Goal: Task Accomplishment & Management: Use online tool/utility

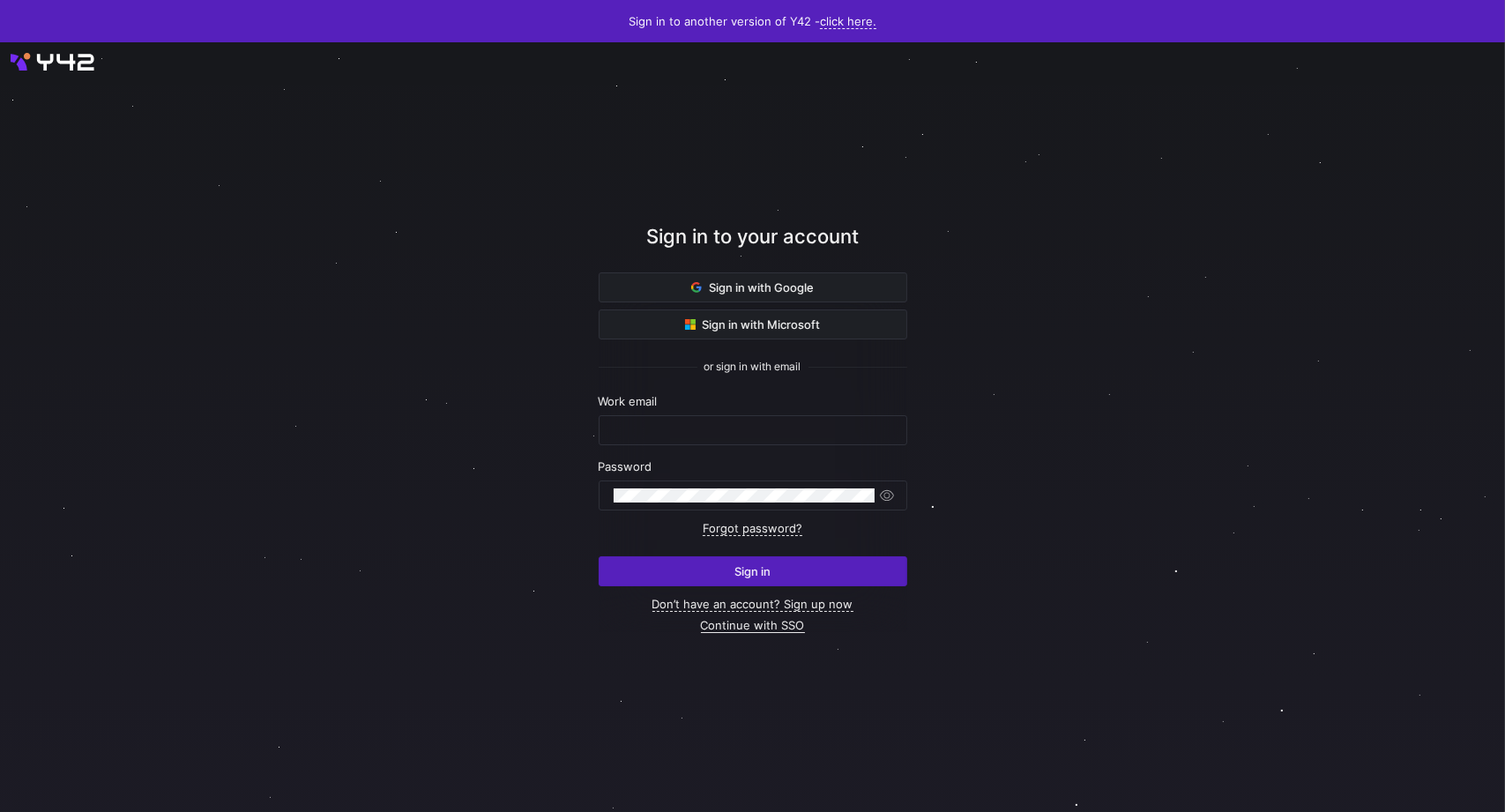
type input "[PERSON_NAME][EMAIL_ADDRESS][PERSON_NAME][DOMAIN_NAME]"
click at [731, 624] on link "Continue with SSO" at bounding box center [752, 625] width 104 height 15
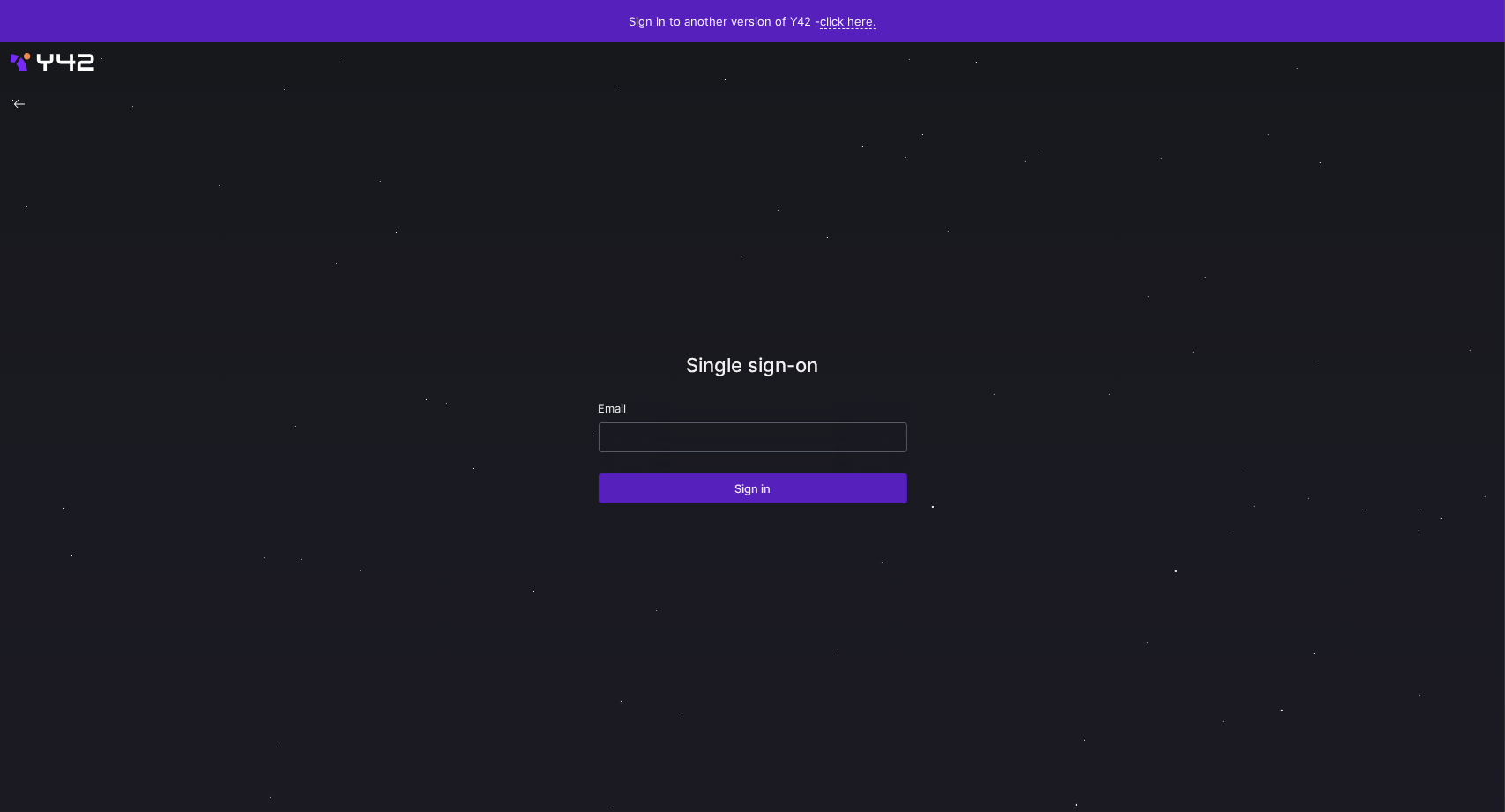
click at [743, 441] on input "email" at bounding box center [753, 437] width 279 height 14
type input "[PERSON_NAME][EMAIL_ADDRESS][PERSON_NAME][DOMAIN_NAME]"
drag, startPoint x: 770, startPoint y: 487, endPoint x: 788, endPoint y: 482, distance: 18.7
click at [770, 487] on span "Sign in" at bounding box center [752, 488] width 36 height 14
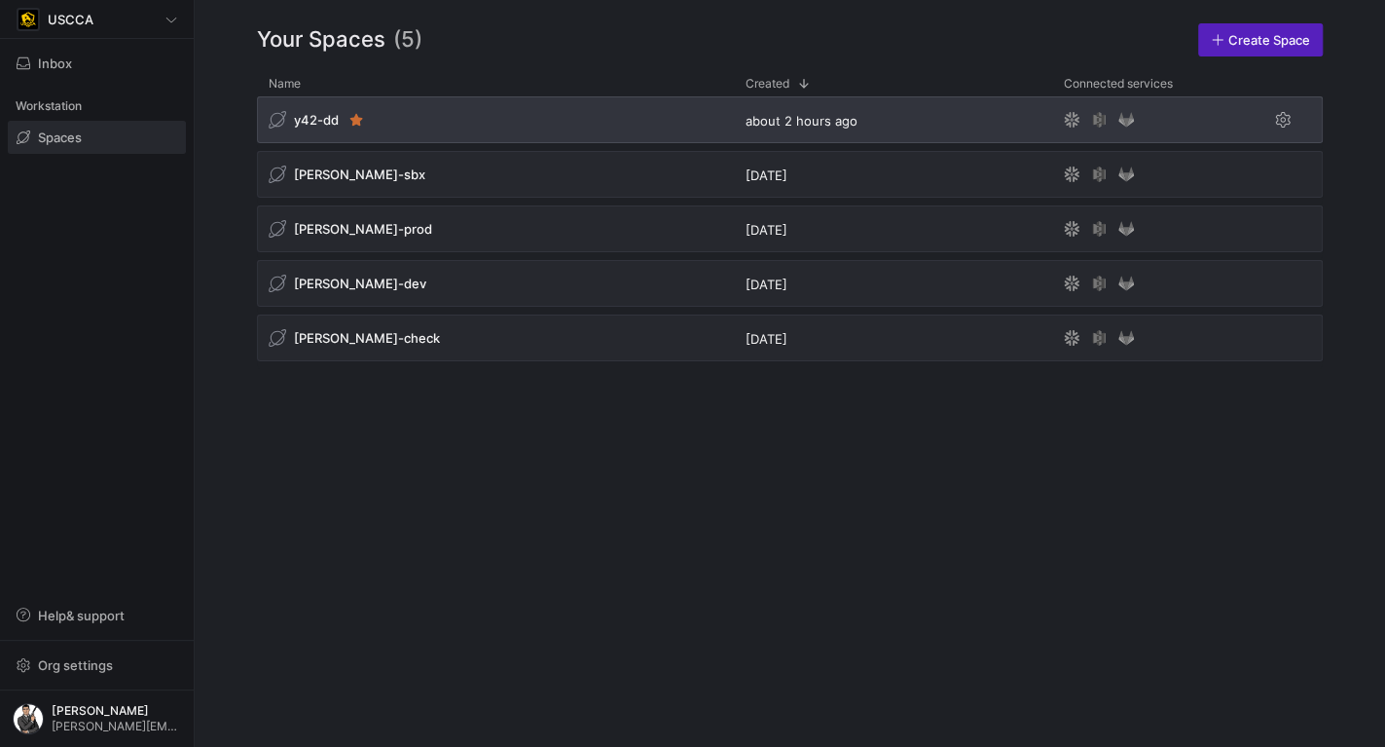
click at [453, 98] on div "y42-dd" at bounding box center [495, 119] width 477 height 47
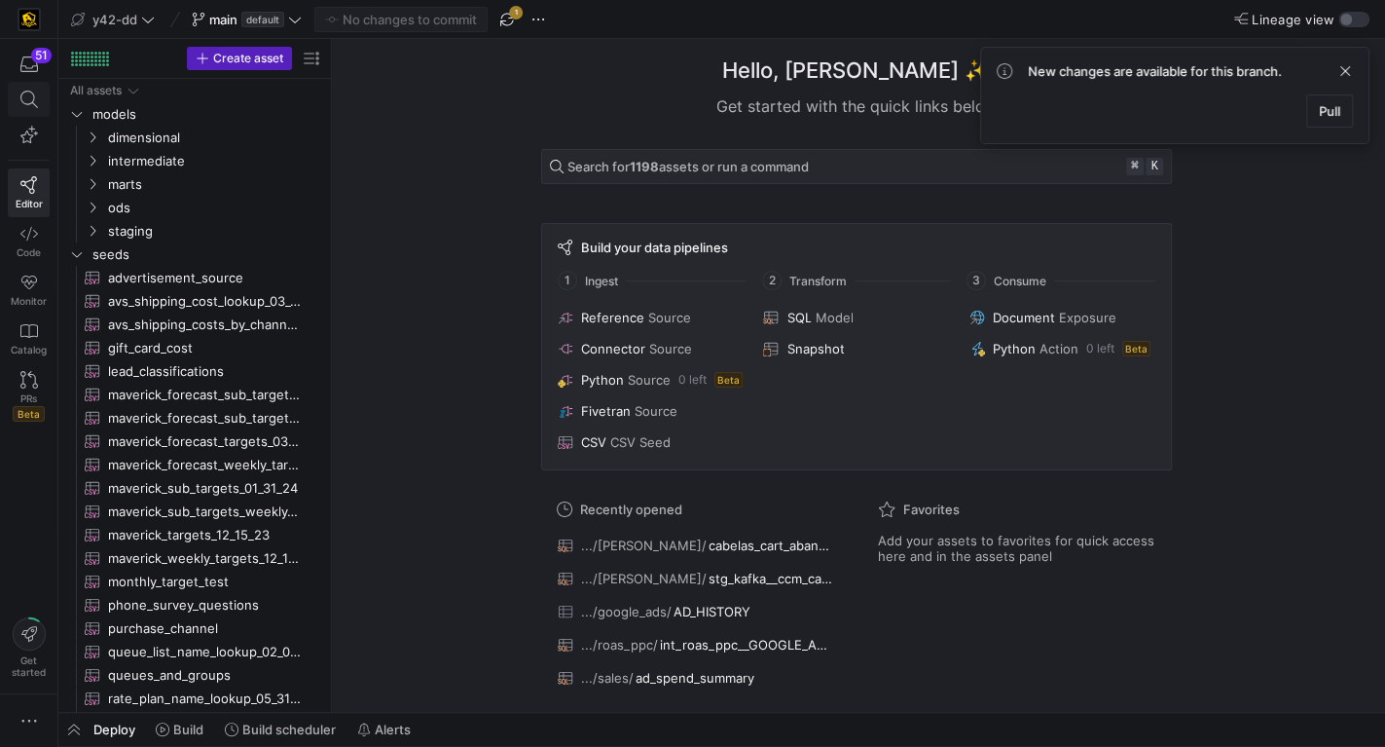
click at [29, 91] on icon at bounding box center [28, 100] width 18 height 18
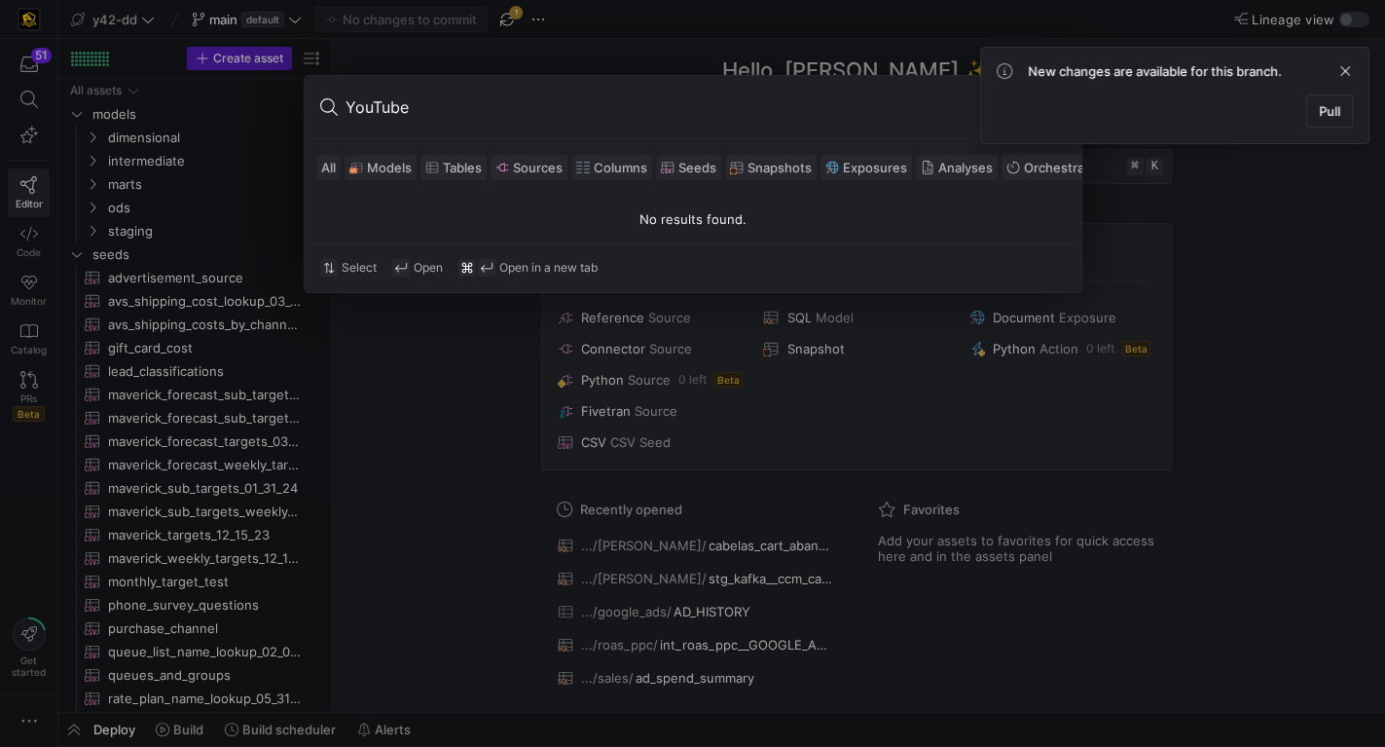
drag, startPoint x: 473, startPoint y: 107, endPoint x: 115, endPoint y: 92, distance: 358.6
click at [115, 92] on div "YouTube All Models Tables Sources Columns Seeds Snapshots Exposures Analyses Or…" at bounding box center [692, 373] width 1385 height 747
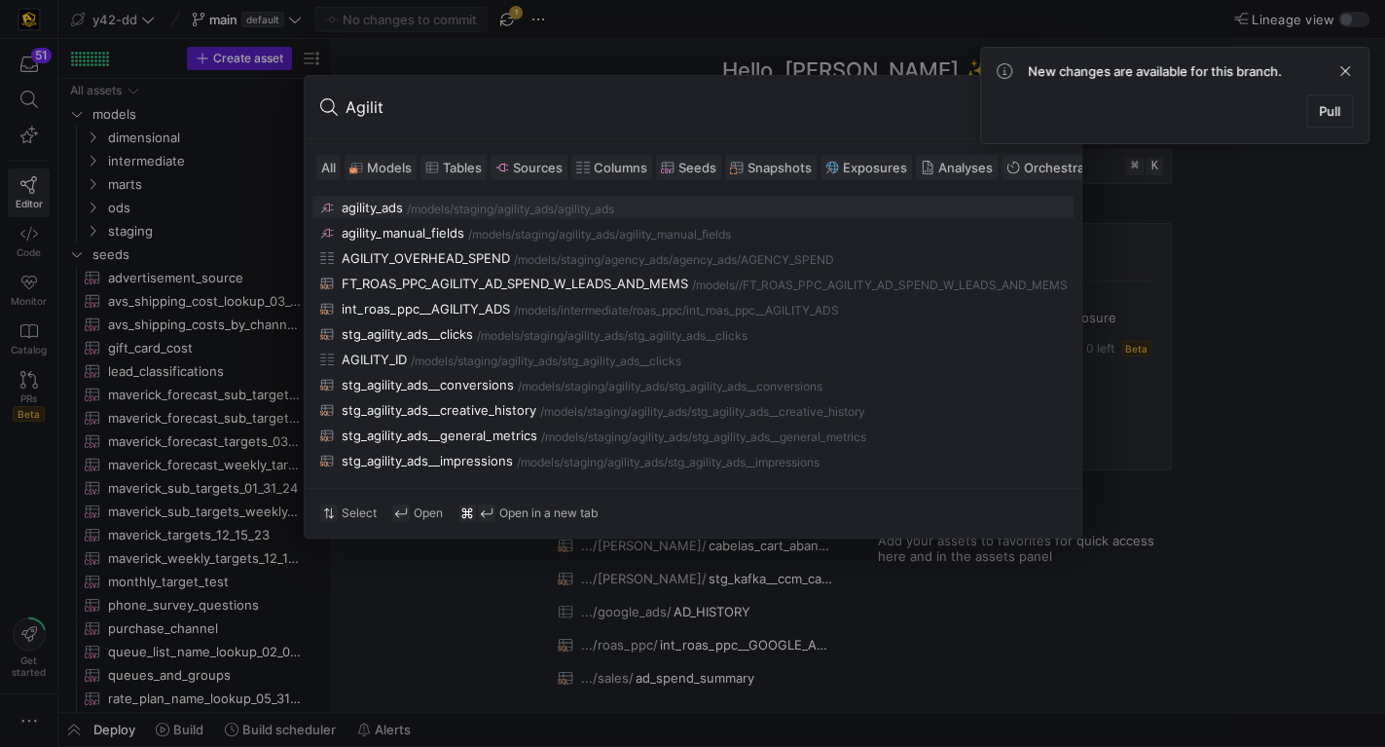
type input "Agility"
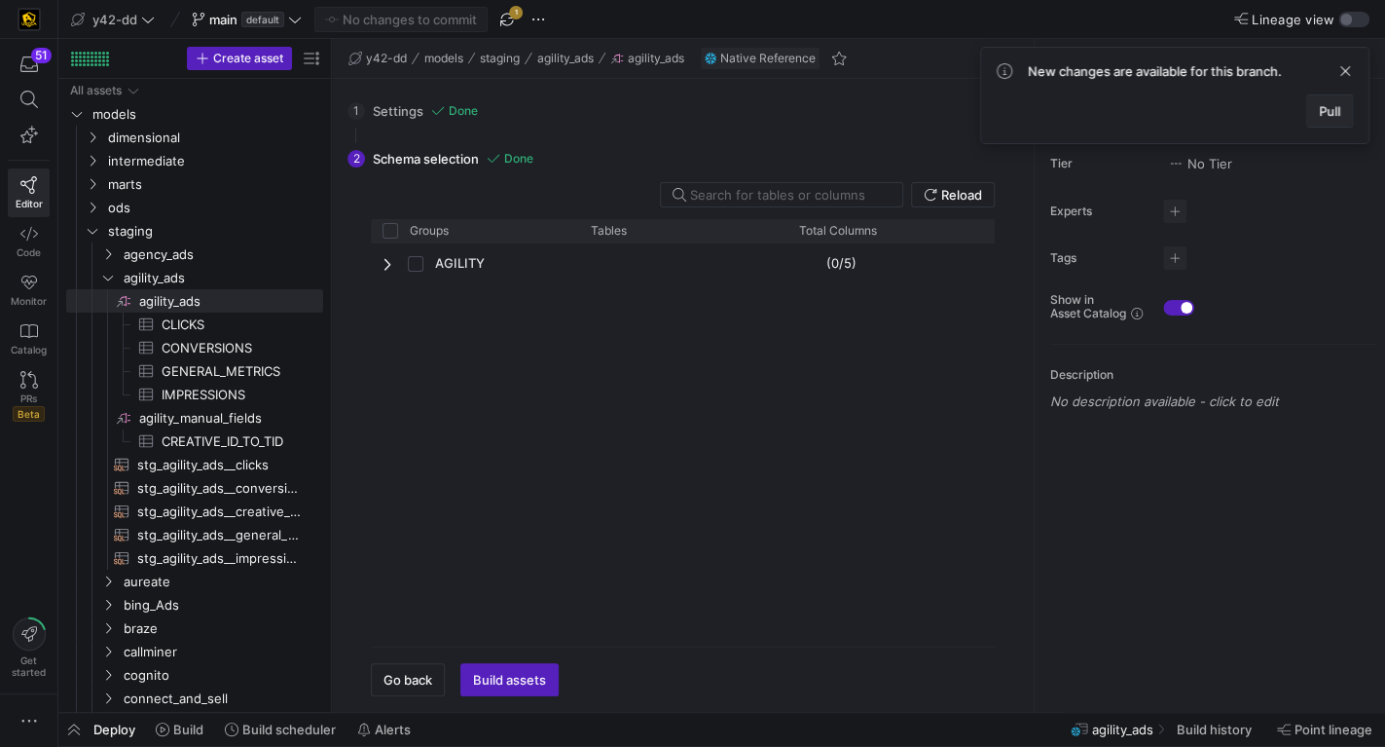
click at [1338, 107] on span "Pull" at bounding box center [1329, 111] width 21 height 16
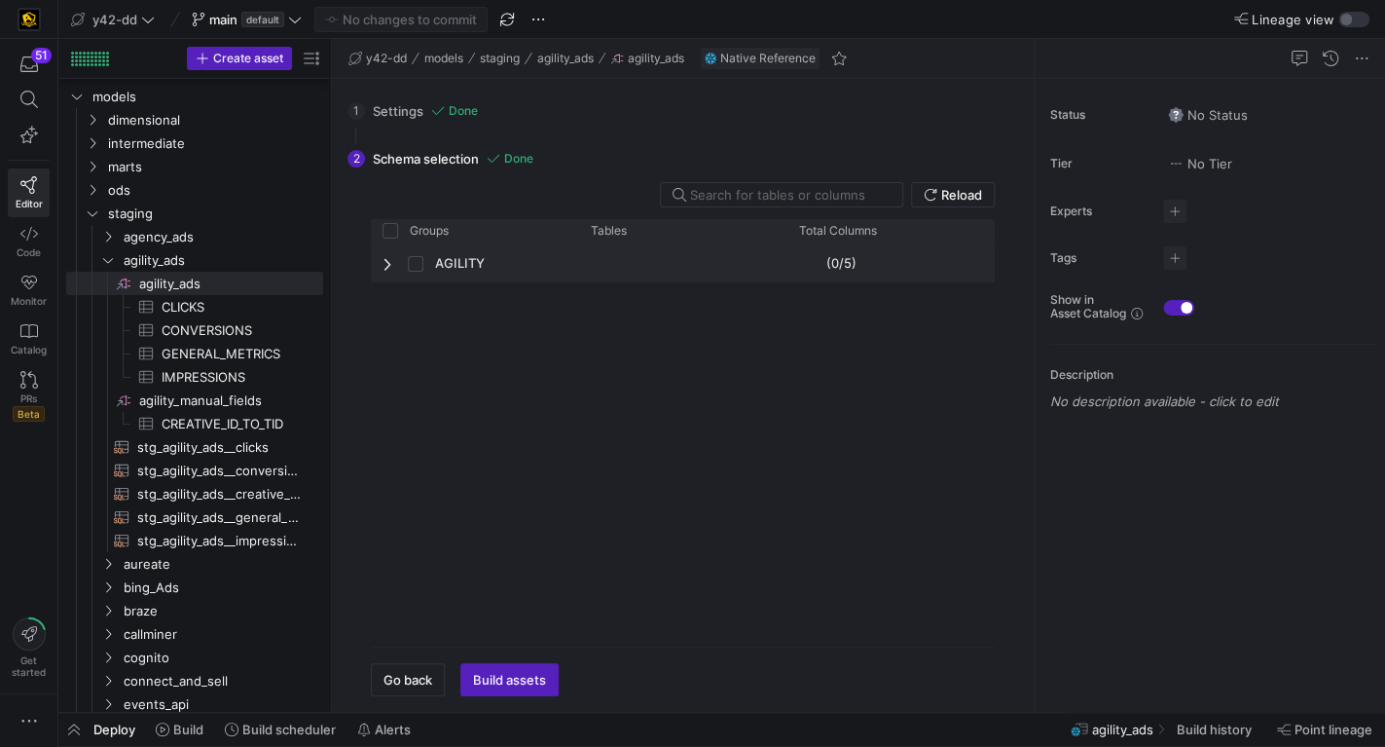
click at [383, 266] on span "Press SPACE to select this row." at bounding box center [390, 264] width 14 height 16
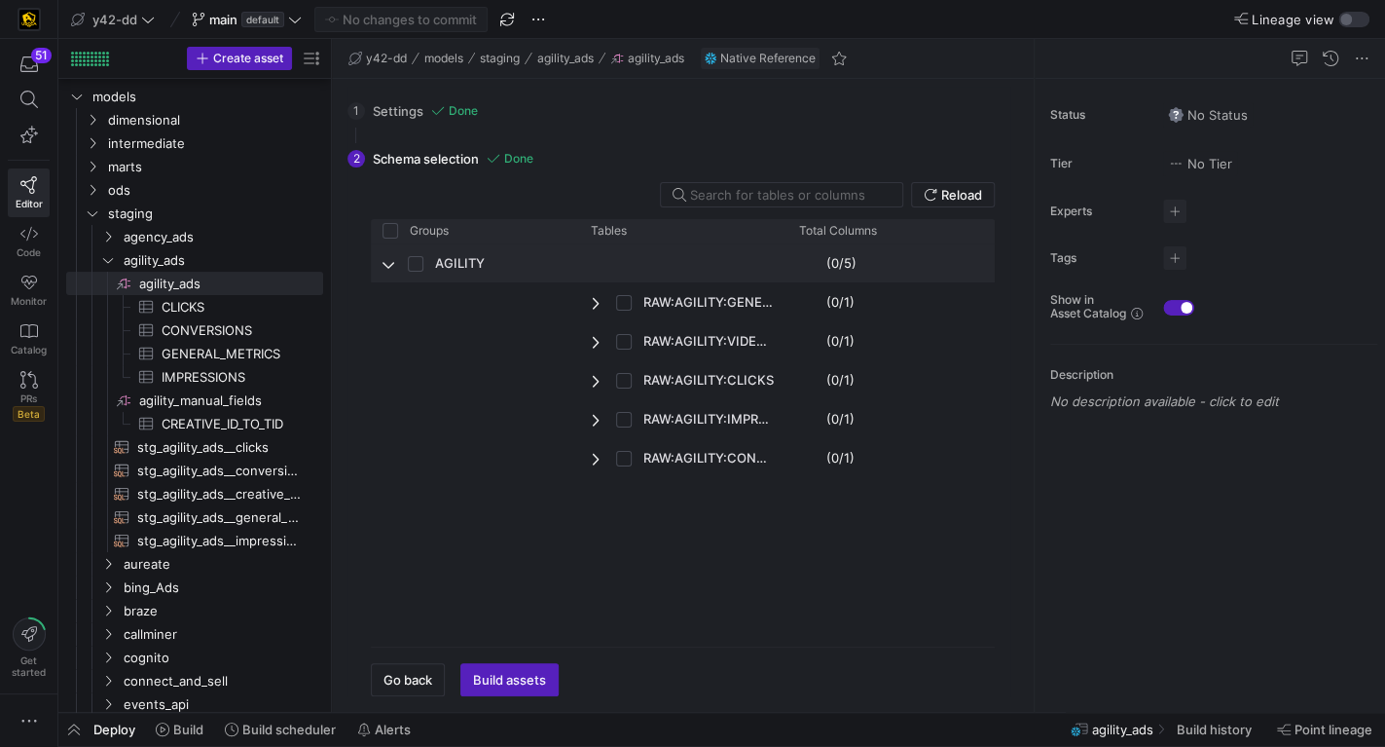
click at [383, 266] on span "Press SPACE to select this row." at bounding box center [390, 264] width 14 height 16
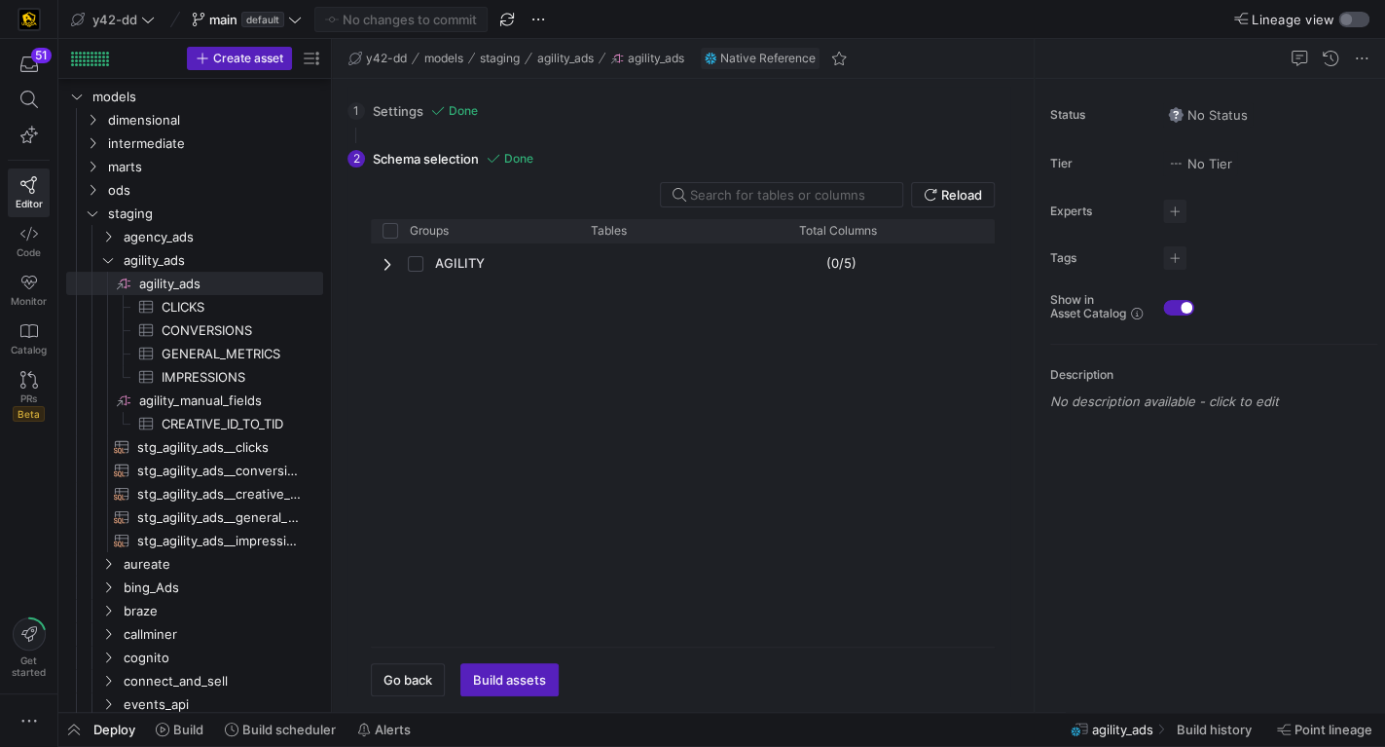
click at [1346, 18] on div "button" at bounding box center [1346, 20] width 12 height 12
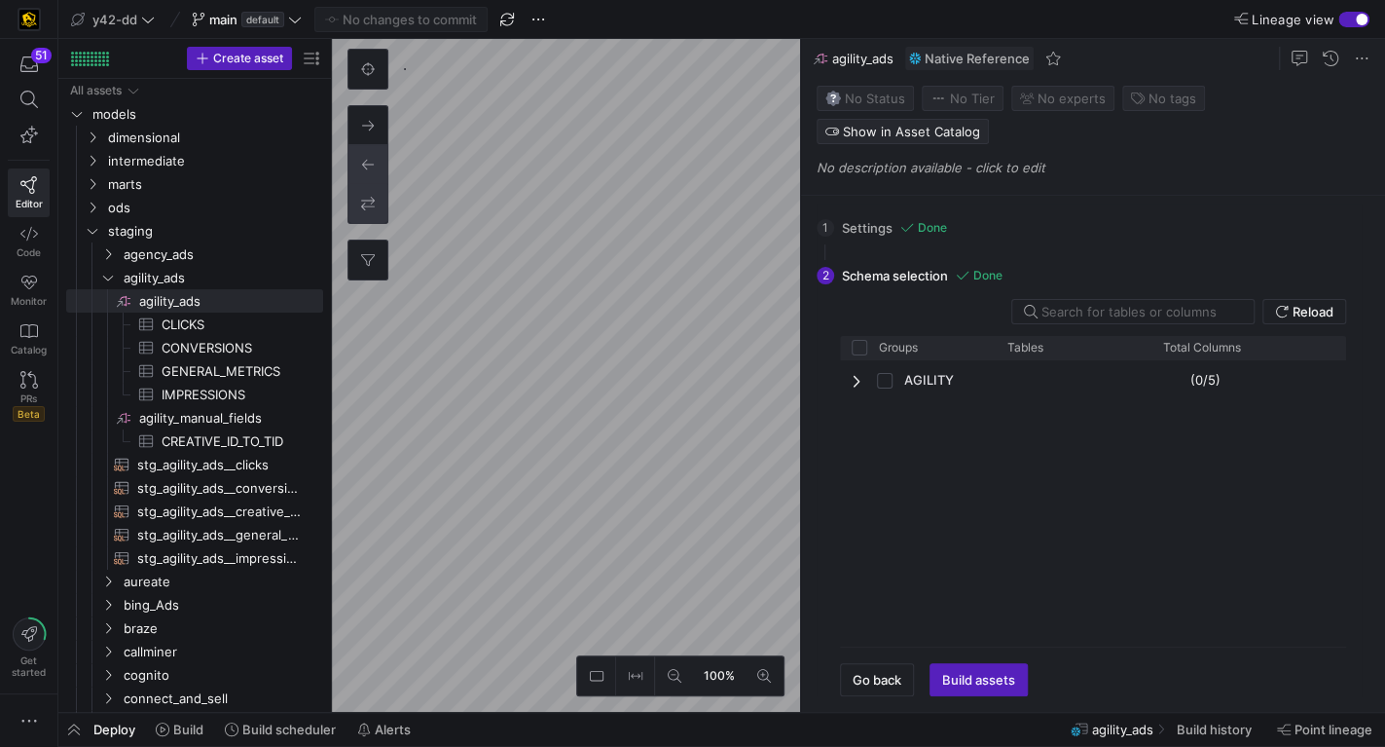
click at [362, 208] on icon at bounding box center [368, 204] width 14 height 14
click at [370, 205] on icon at bounding box center [368, 204] width 14 height 14
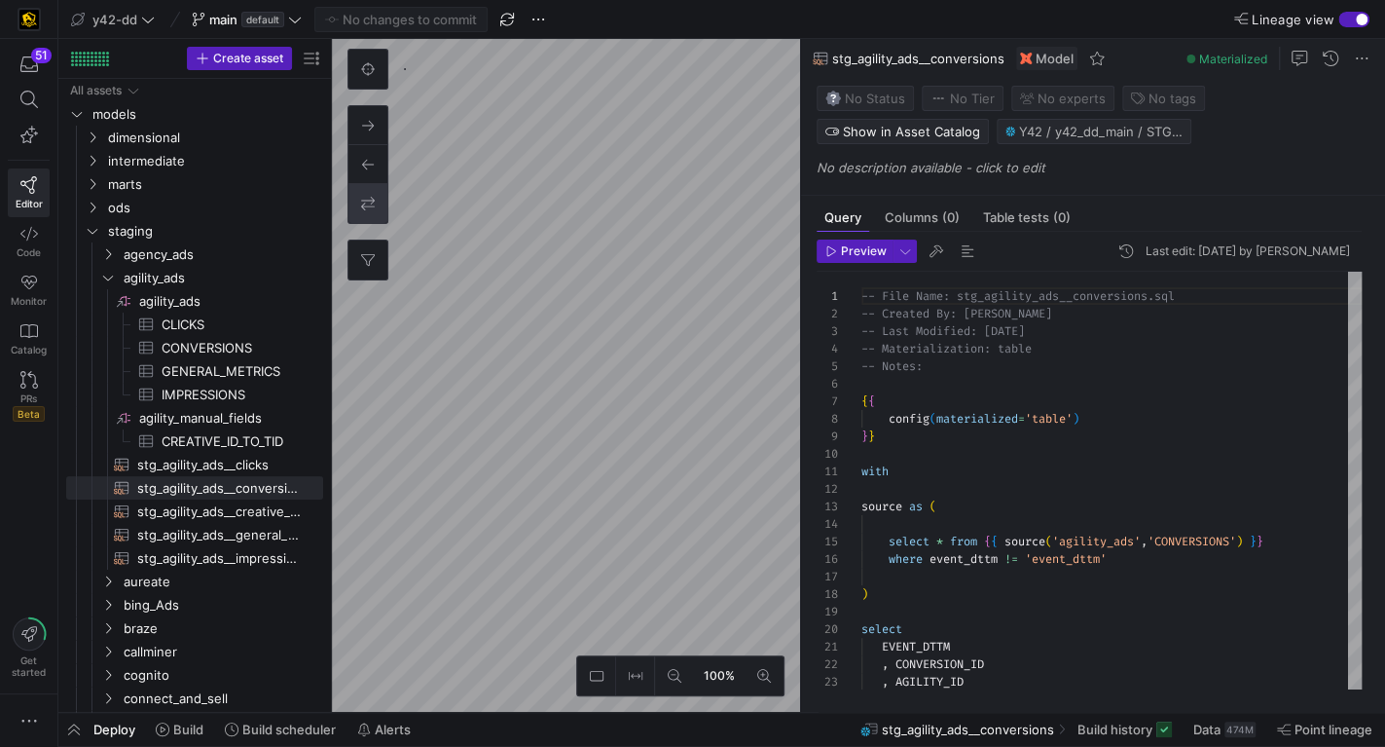
scroll to position [175, 0]
click at [377, 111] on div "100% 0" at bounding box center [566, 375] width 468 height 673
type textarea "-- File Name: stg_agility_ads__impressions.sql -- Created By: Bret Harvestine -…"
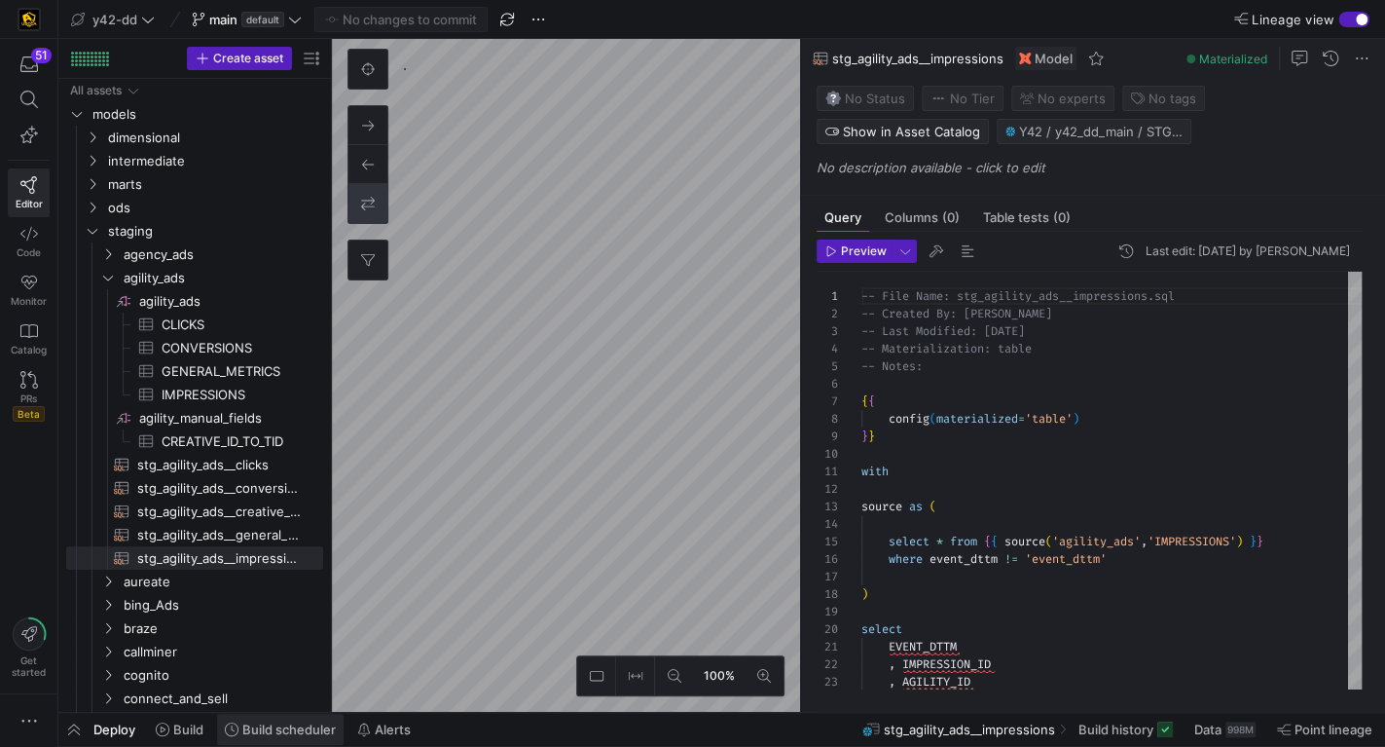
click at [238, 746] on html "51 Editor Code Monitor Catalog PRs Beta Get started y42-dd main default No chan…" at bounding box center [692, 373] width 1385 height 747
click at [903, 446] on as-split "100% 0 Query Columns (0) Table tests (0) Preview Last edit: Monday, March 03, 2…" at bounding box center [858, 375] width 1053 height 673
click at [25, 96] on icon at bounding box center [29, 100] width 18 height 18
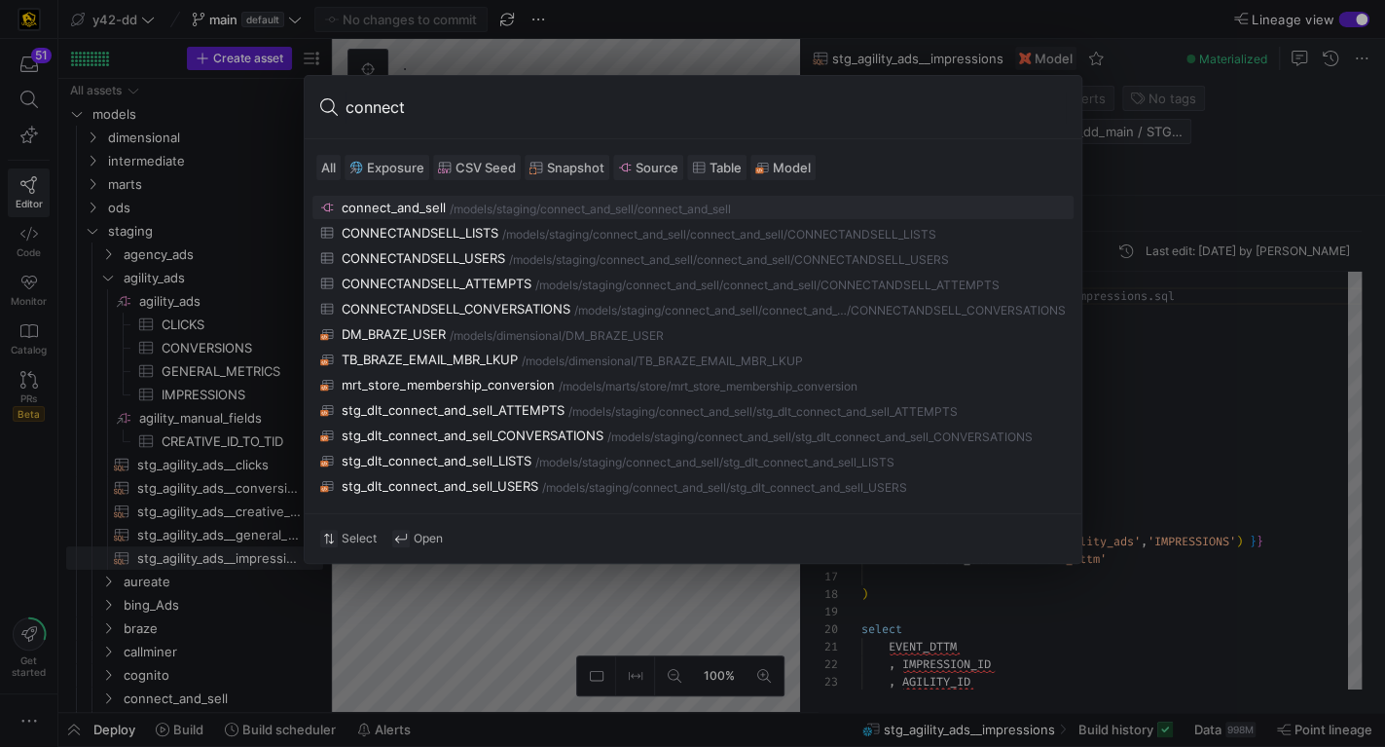
type input "connect"
click at [460, 205] on div "/models/" at bounding box center [473, 209] width 47 height 14
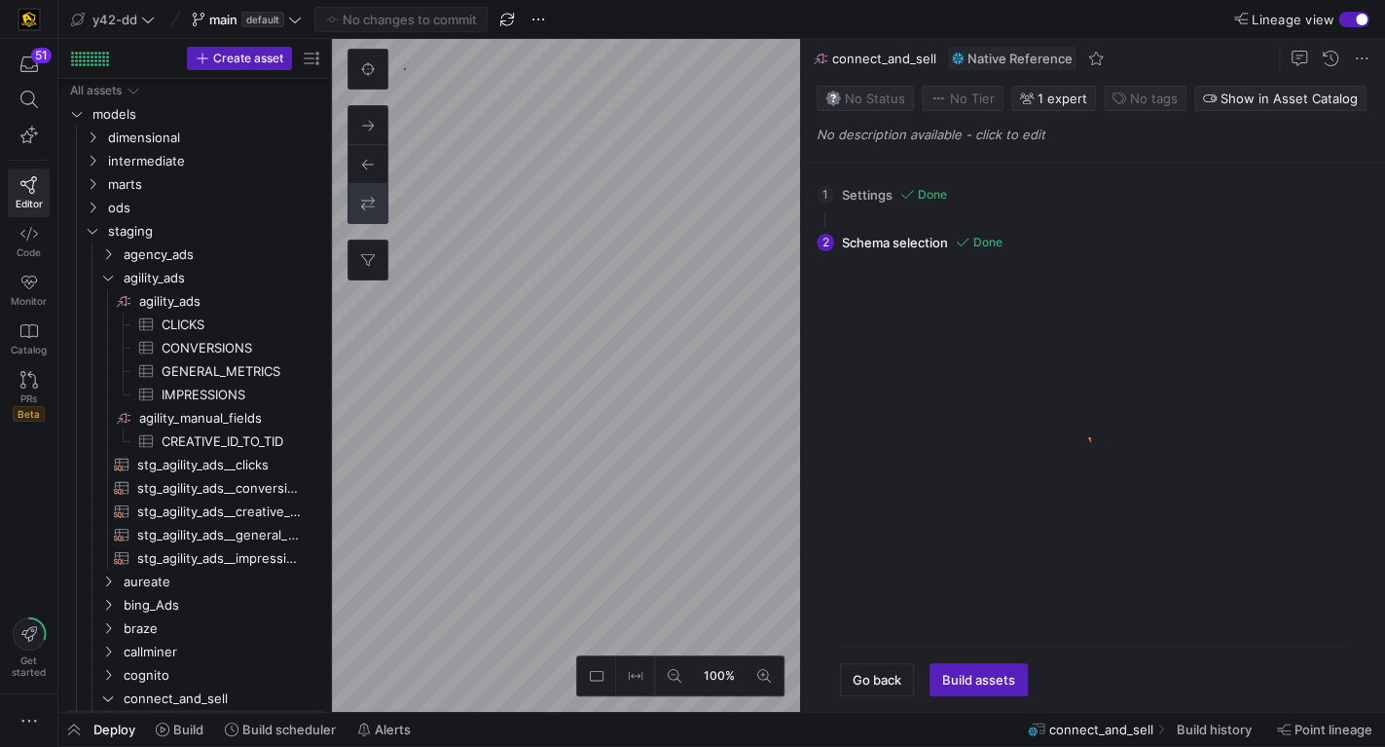
scroll to position [20, 0]
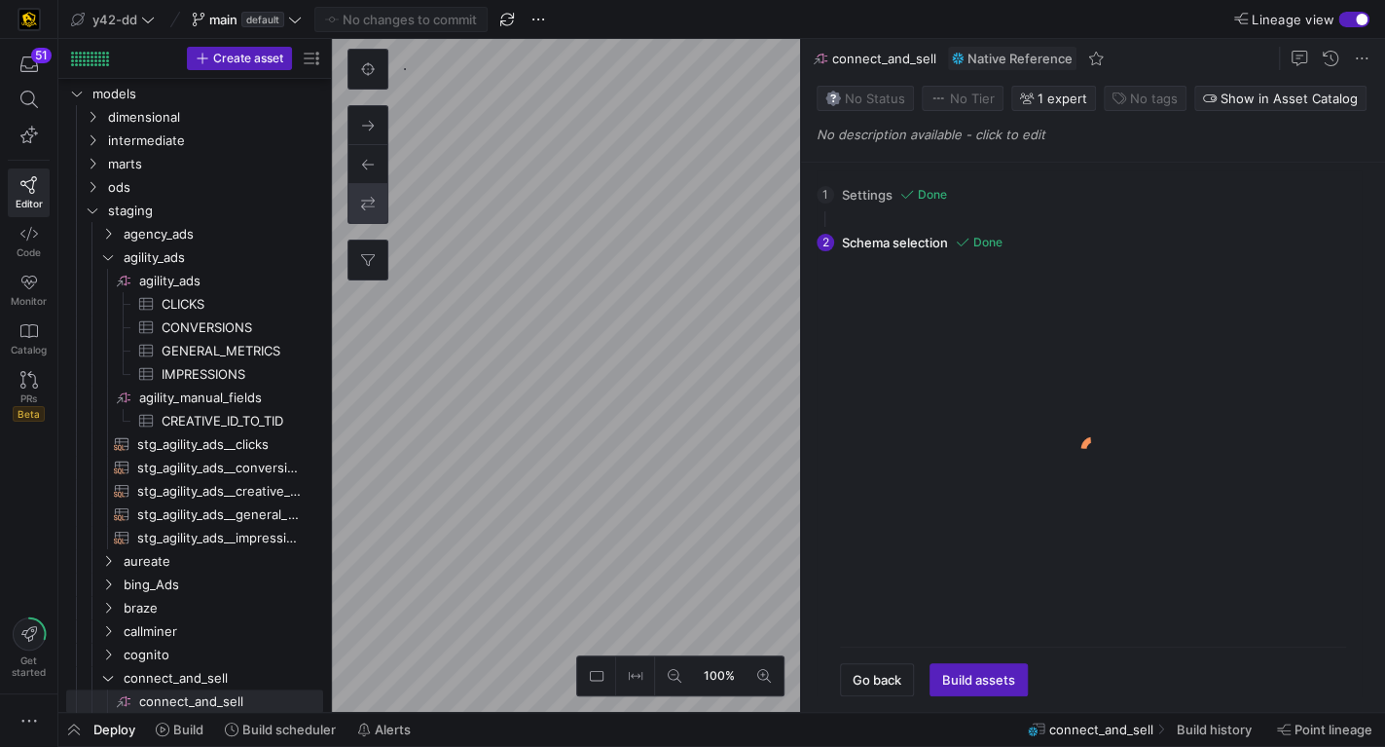
click at [373, 201] on icon at bounding box center [368, 204] width 14 height 14
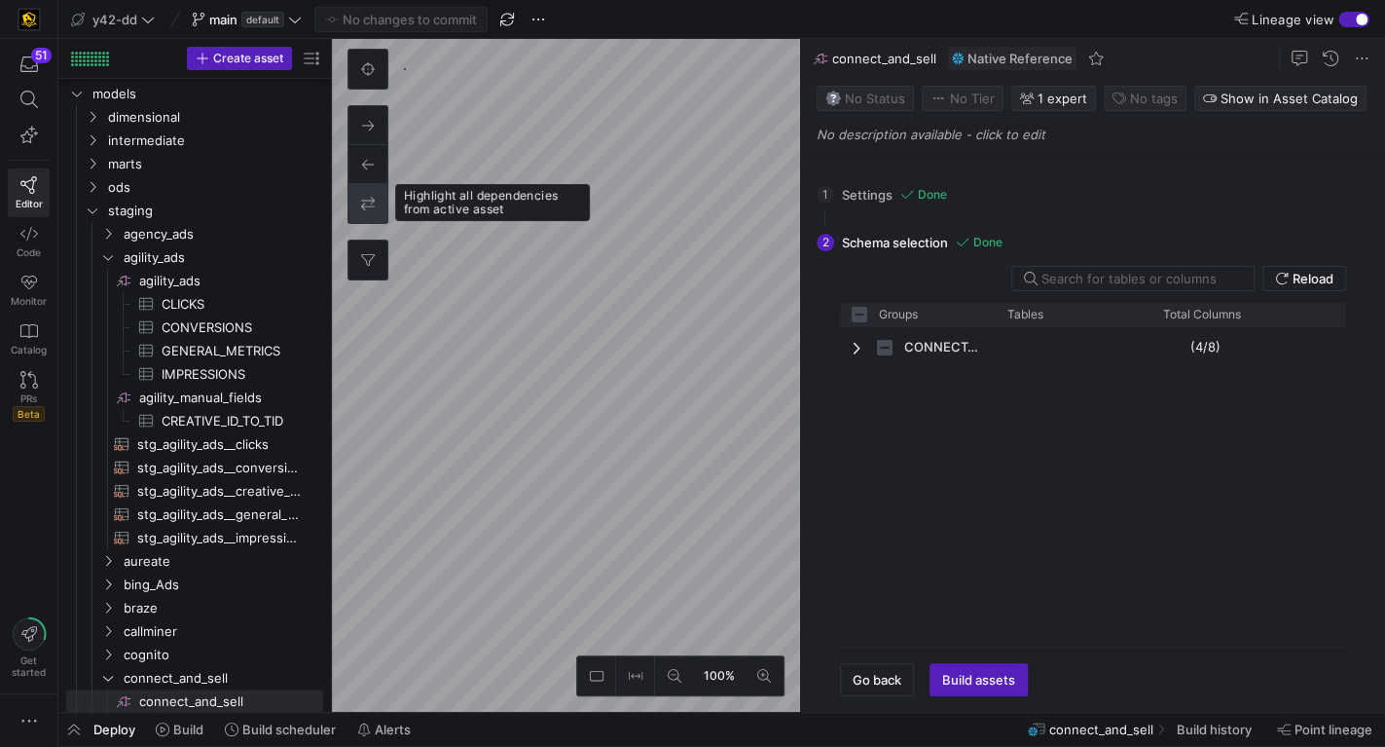
checkbox input "false"
click at [373, 201] on icon at bounding box center [368, 204] width 14 height 14
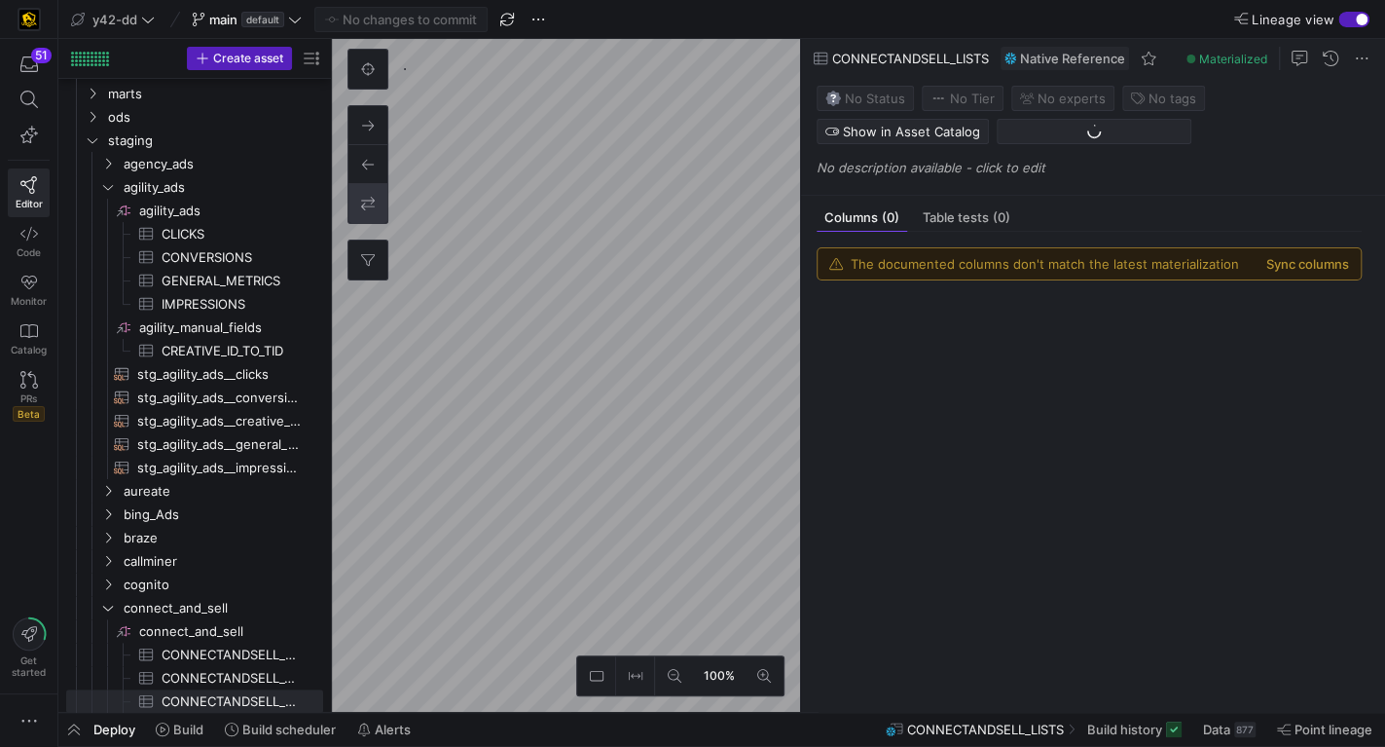
scroll to position [91, 0]
click at [320, 52] on as-split "Create asset Drag here to set row groups Drag here to set column labels Group 1…" at bounding box center [721, 375] width 1327 height 673
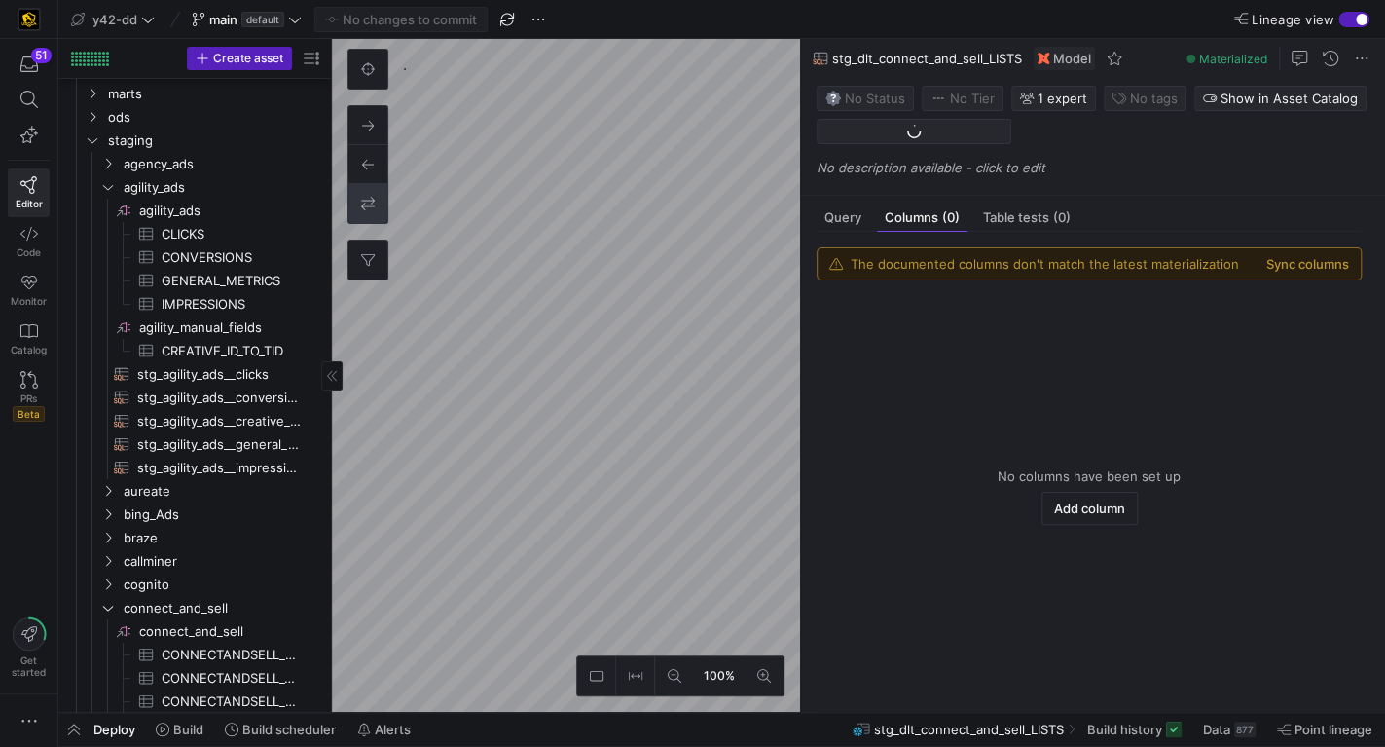
scroll to position [184, 0]
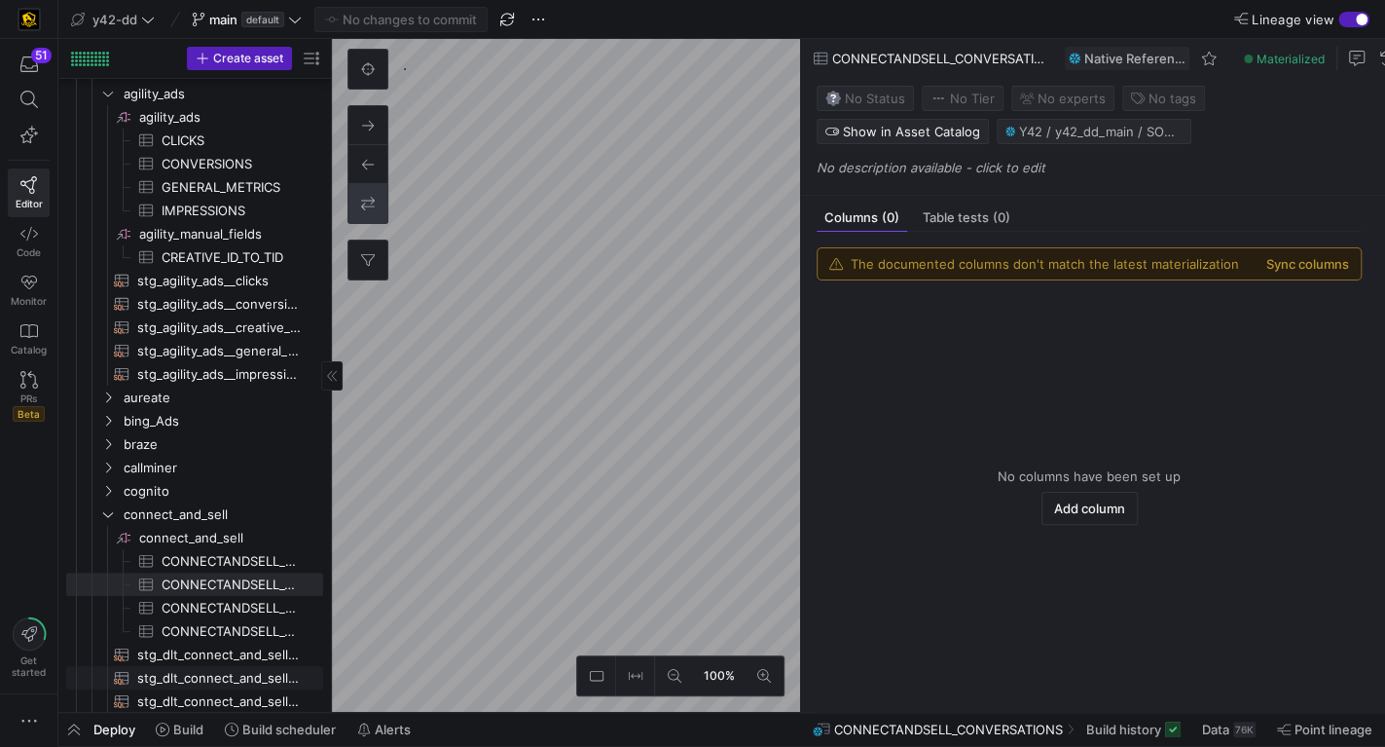
click at [216, 683] on as-split "Create asset Drag here to set row groups Drag here to set column labels Group 1…" at bounding box center [721, 375] width 1327 height 673
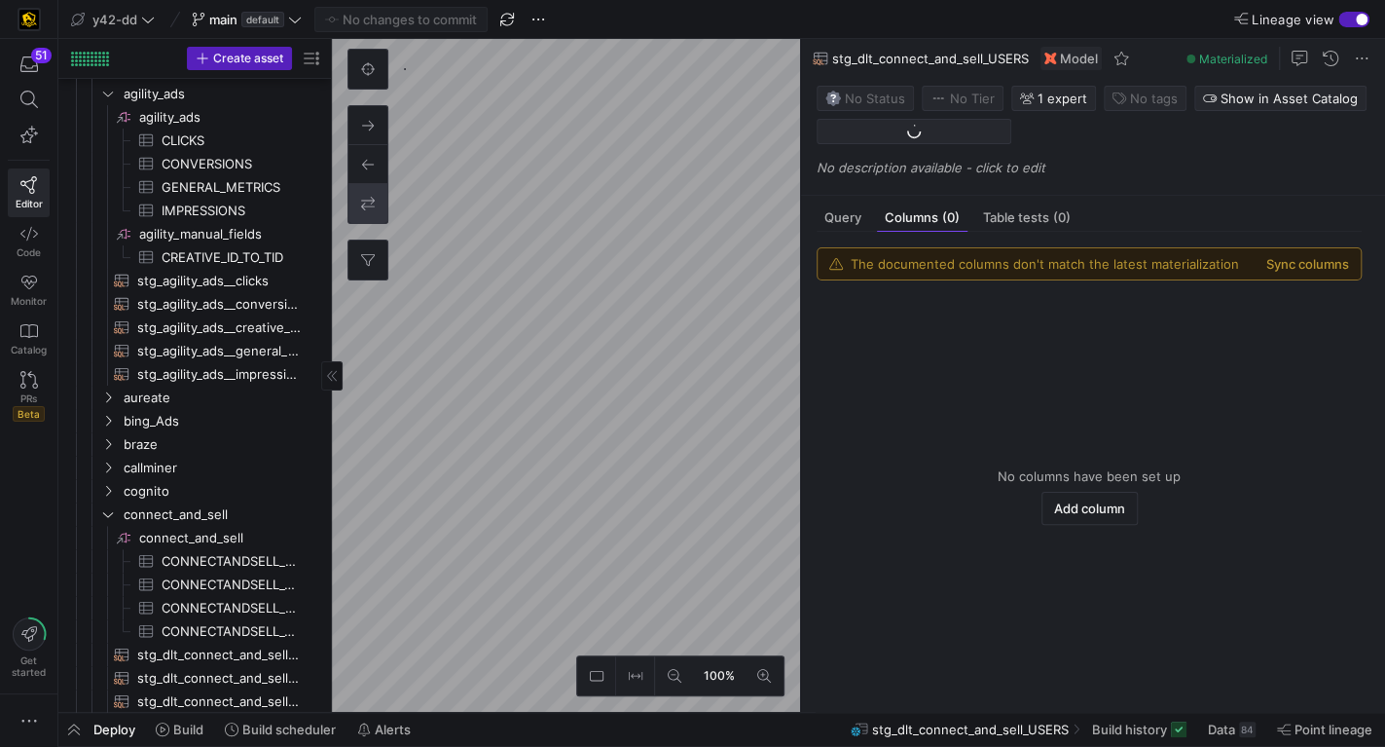
scroll to position [207, 0]
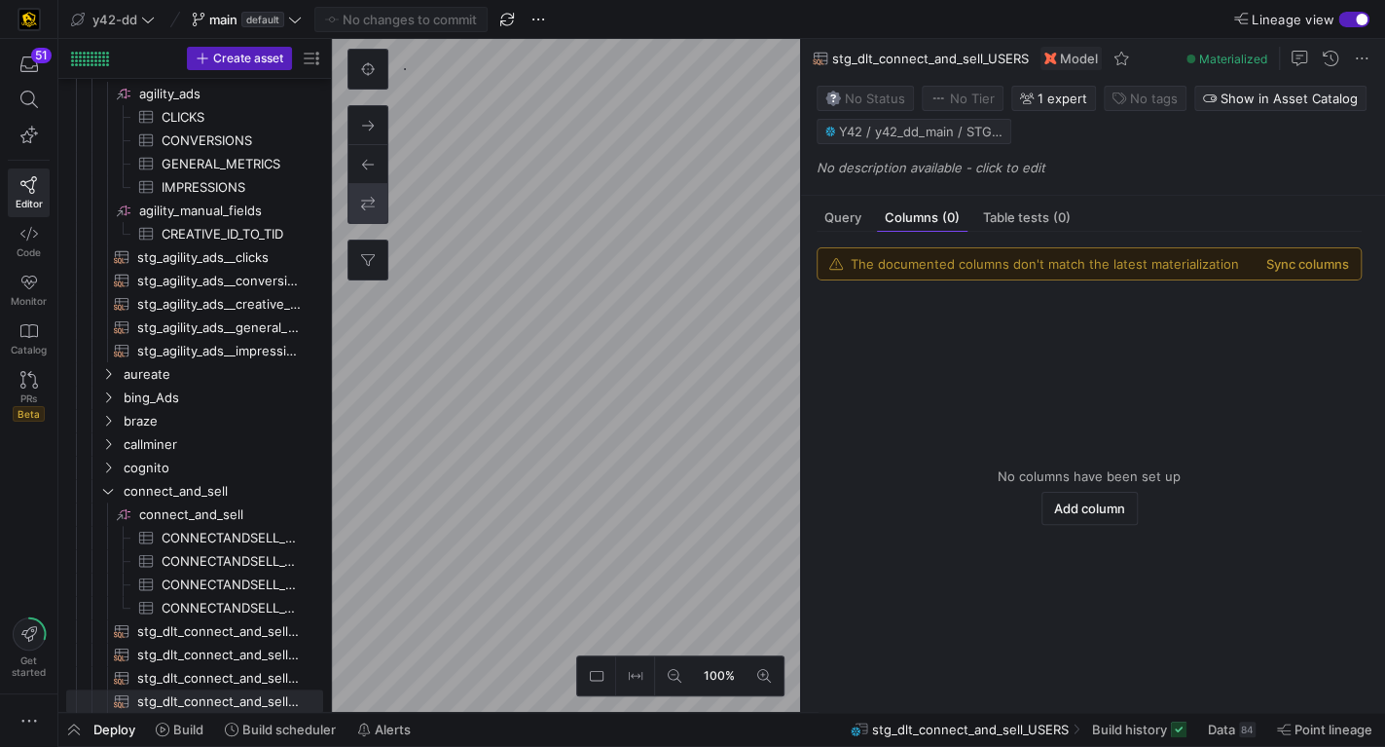
click at [404, 256] on div "0" at bounding box center [377, 165] width 58 height 232
click at [1358, 18] on div "button" at bounding box center [1362, 20] width 12 height 12
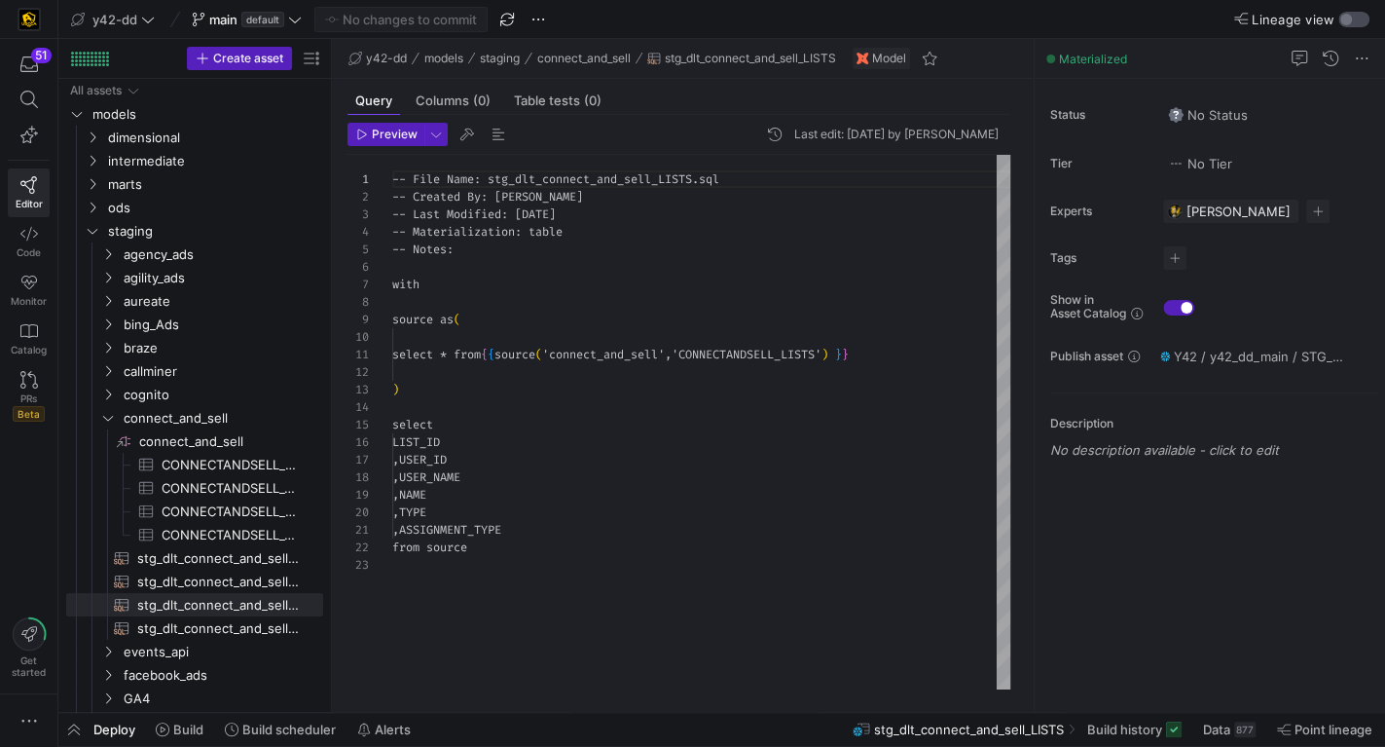
scroll to position [175, 0]
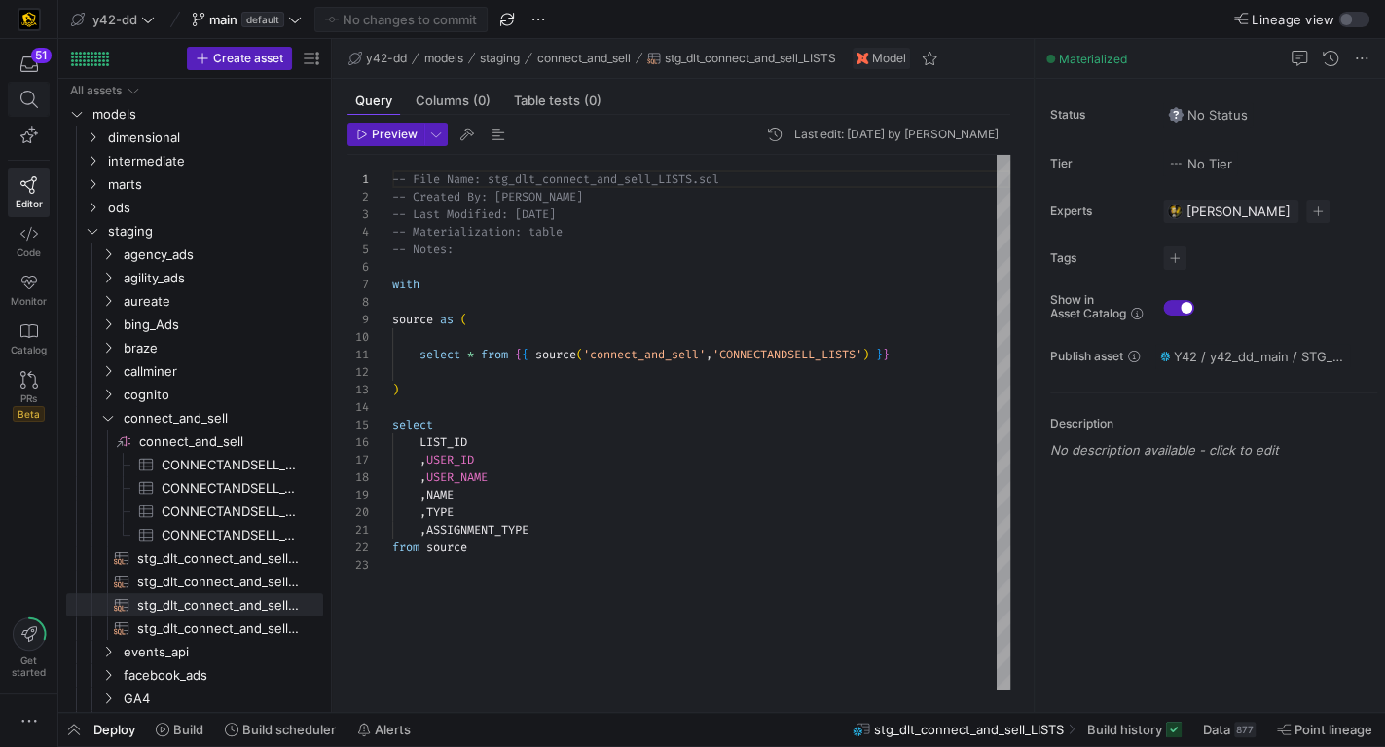
click at [27, 95] on icon at bounding box center [29, 100] width 18 height 18
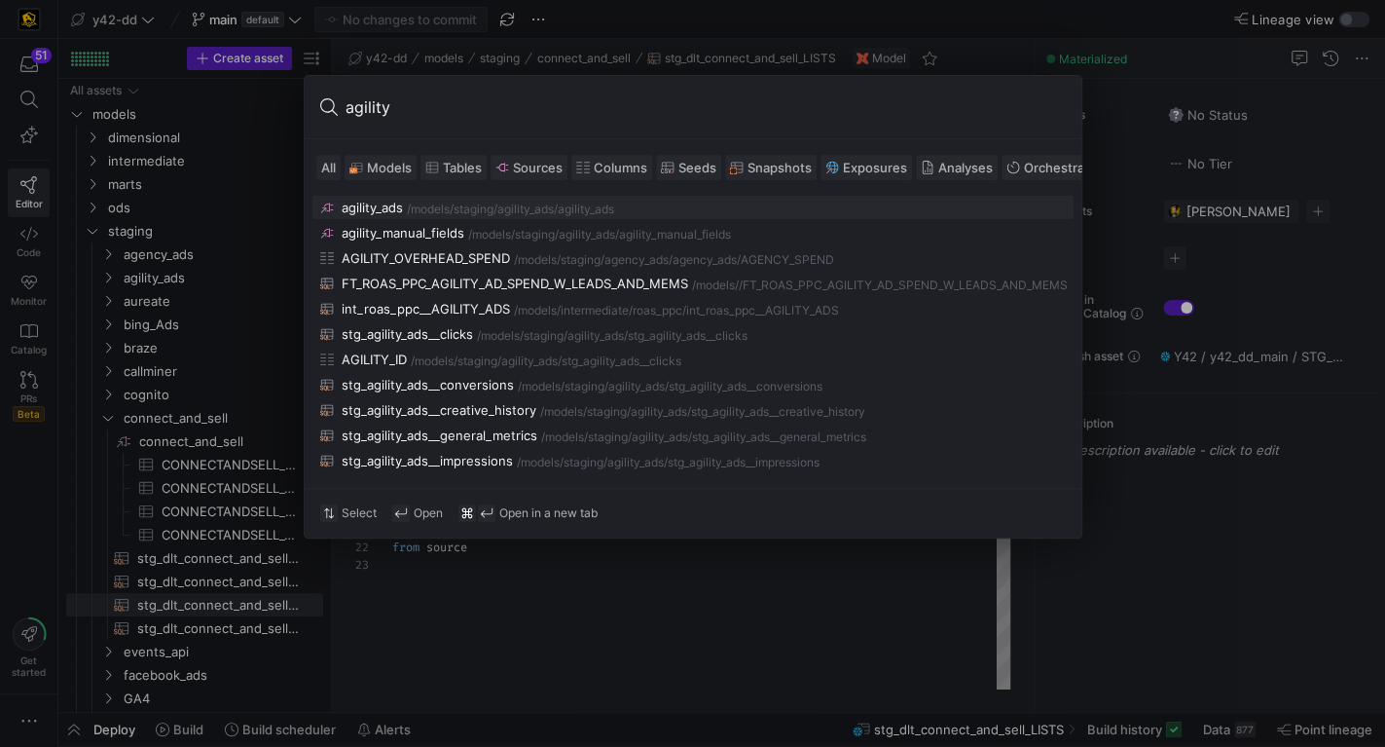
type input "agility"
click at [580, 212] on div "/agility_ads" at bounding box center [584, 209] width 60 height 14
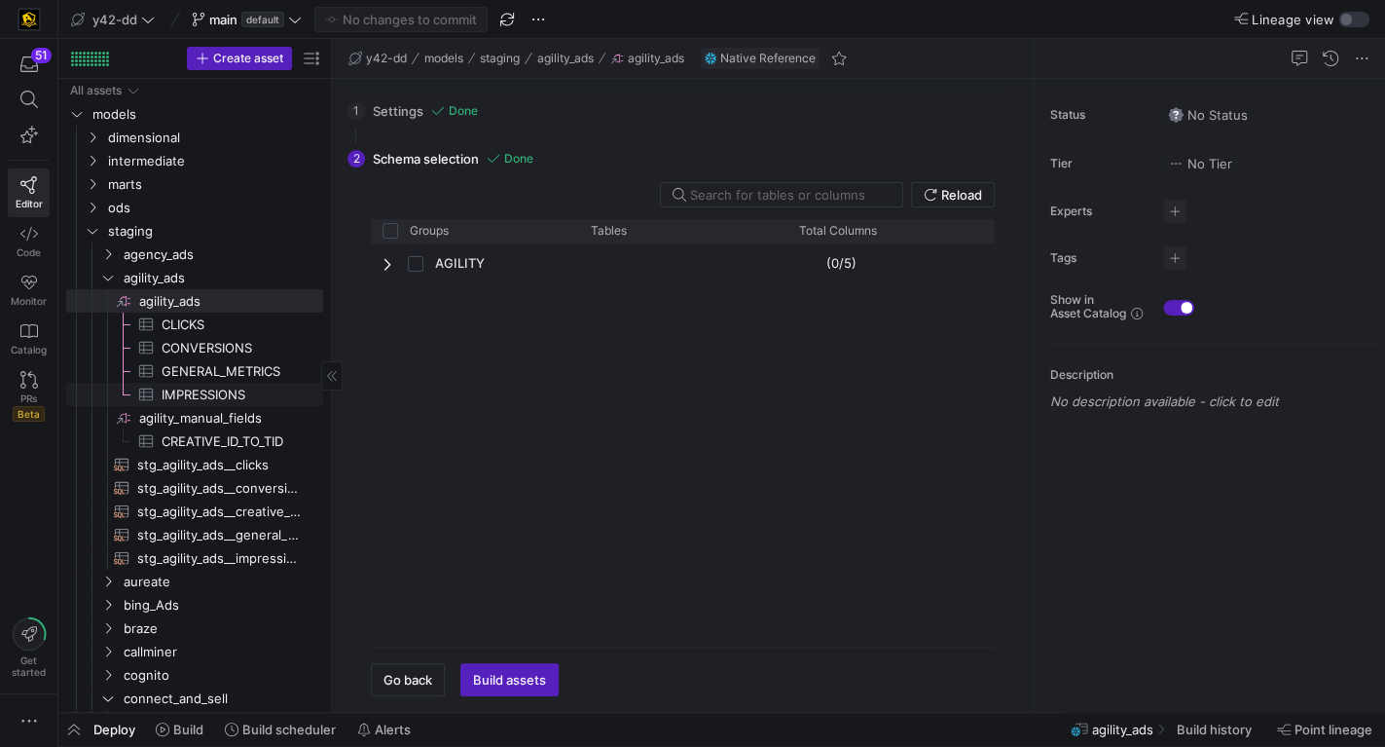
click at [218, 389] on span "IMPRESSIONS​​​​​​​​​" at bounding box center [231, 395] width 139 height 22
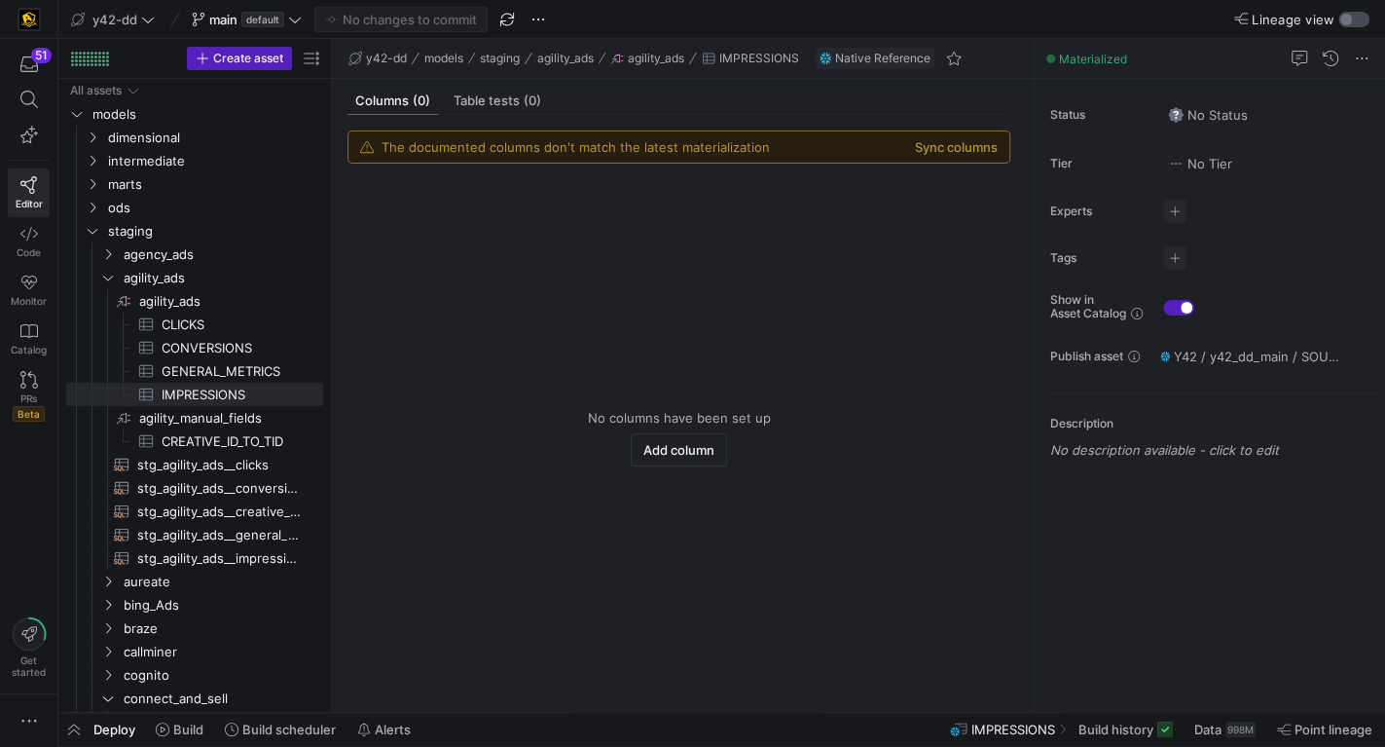
click at [1359, 20] on div "button" at bounding box center [1353, 20] width 31 height 16
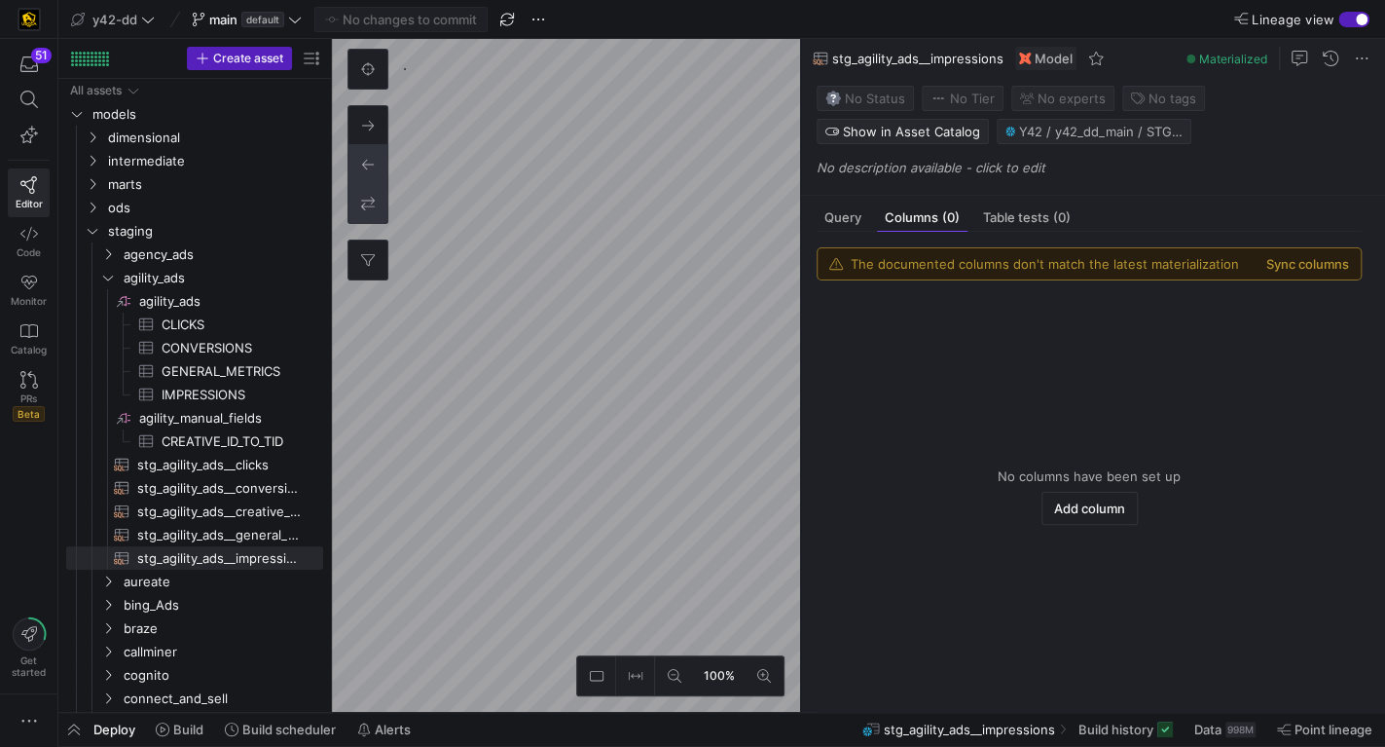
click at [362, 203] on icon at bounding box center [368, 204] width 14 height 14
click at [1360, 18] on div "button" at bounding box center [1362, 20] width 12 height 12
